Goal: Find specific page/section: Find specific page/section

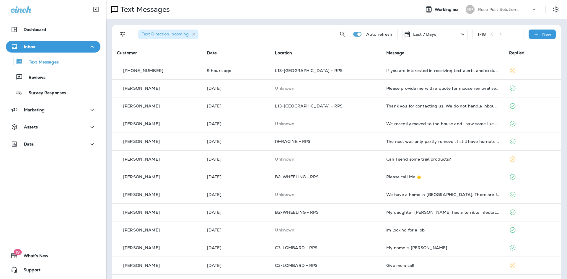
click at [494, 9] on p "Rose Pest Solutions" at bounding box center [498, 9] width 40 height 5
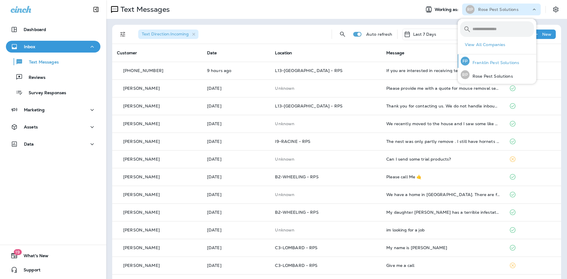
click at [493, 62] on p "Franklin Pest Solutions" at bounding box center [495, 62] width 50 height 5
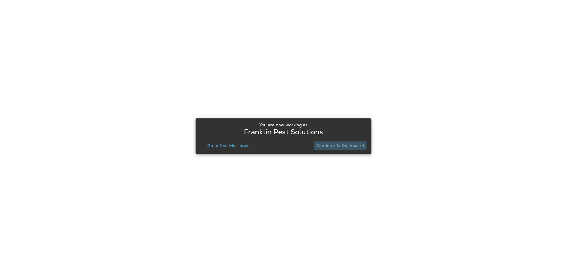
click at [347, 146] on p "Continue to Dashboard" at bounding box center [340, 145] width 48 height 5
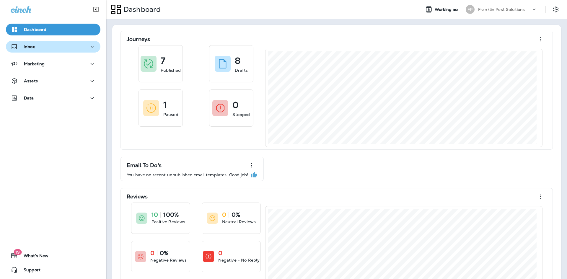
click at [37, 46] on div "Inbox" at bounding box center [53, 46] width 85 height 7
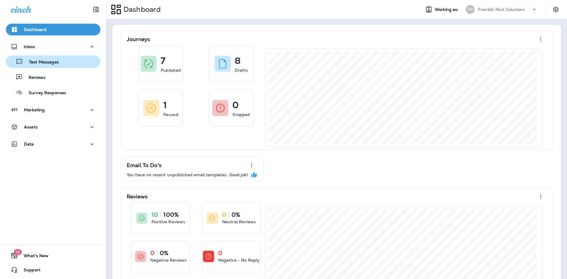
click at [36, 62] on p "Text Messages" at bounding box center [41, 63] width 36 height 6
